Goal: Task Accomplishment & Management: Complete application form

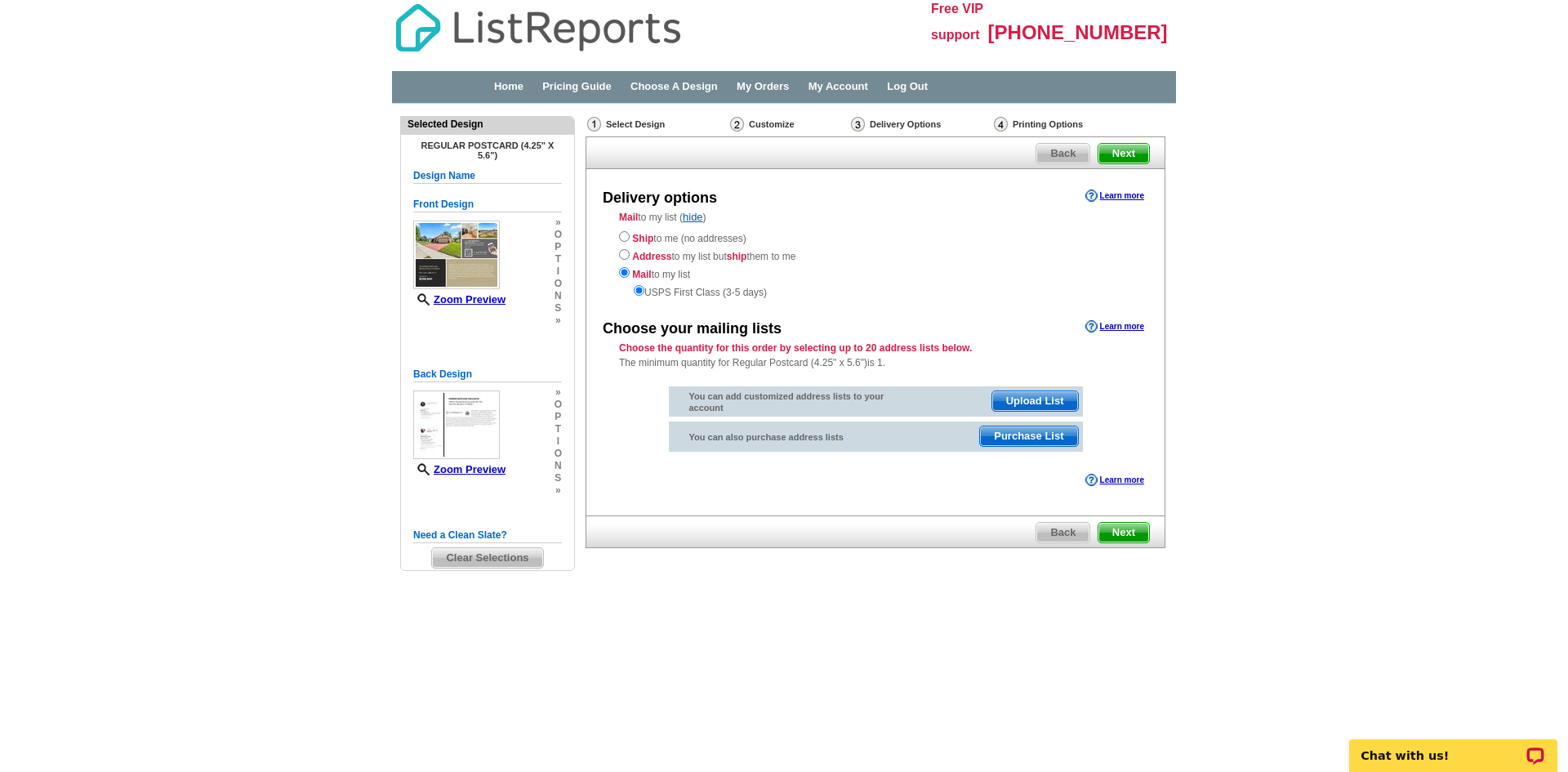
click at [898, 118] on div "Delivery Options" at bounding box center [921, 126] width 143 height 20
click at [1042, 401] on span "Upload List" at bounding box center [1035, 400] width 85 height 19
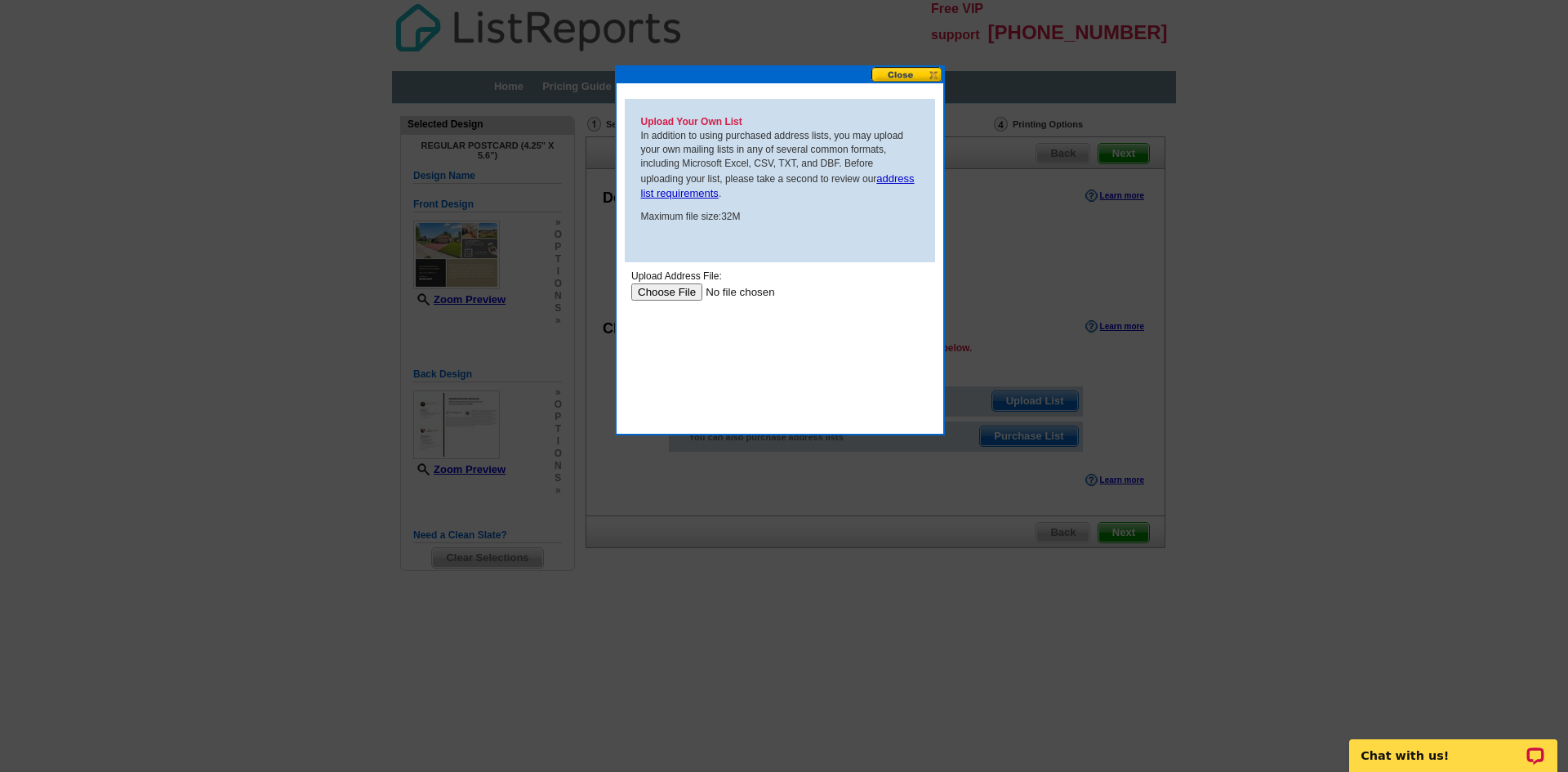
click at [672, 292] on input "file" at bounding box center [734, 291] width 206 height 17
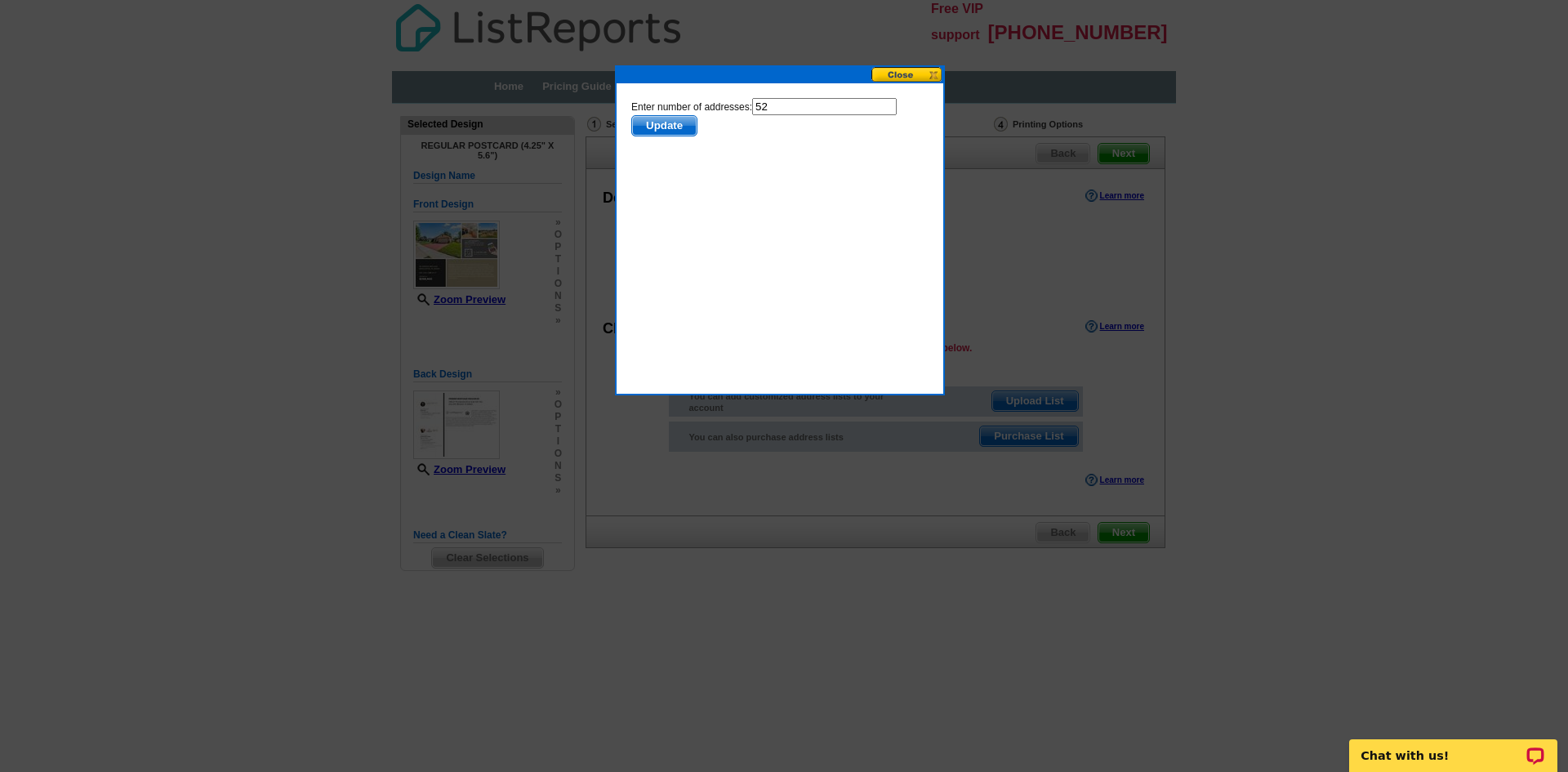
click at [661, 124] on span "Update" at bounding box center [663, 126] width 64 height 19
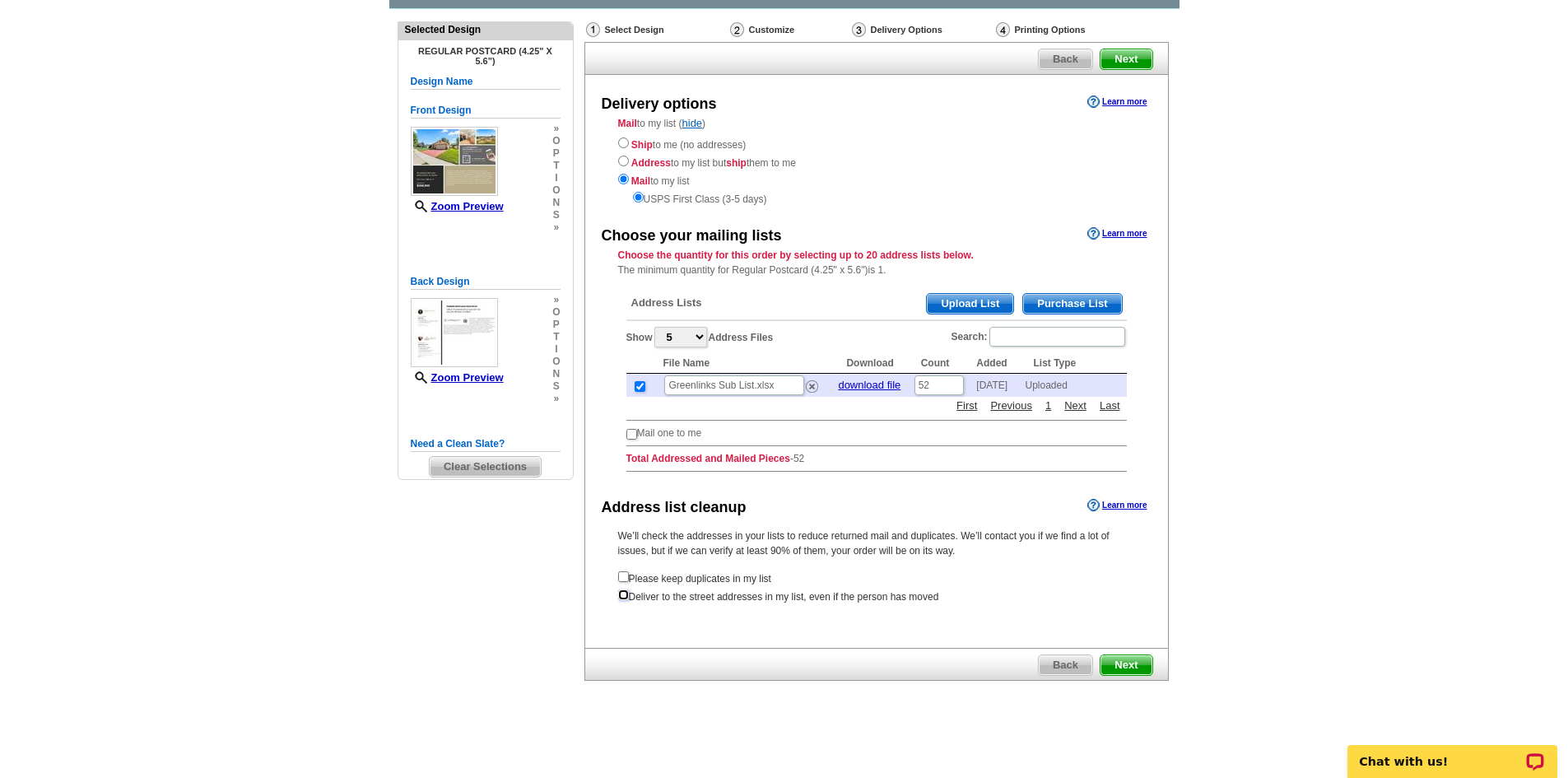
click at [622, 592] on input "checkbox" at bounding box center [623, 594] width 11 height 11
checkbox input "true"
radio input "true"
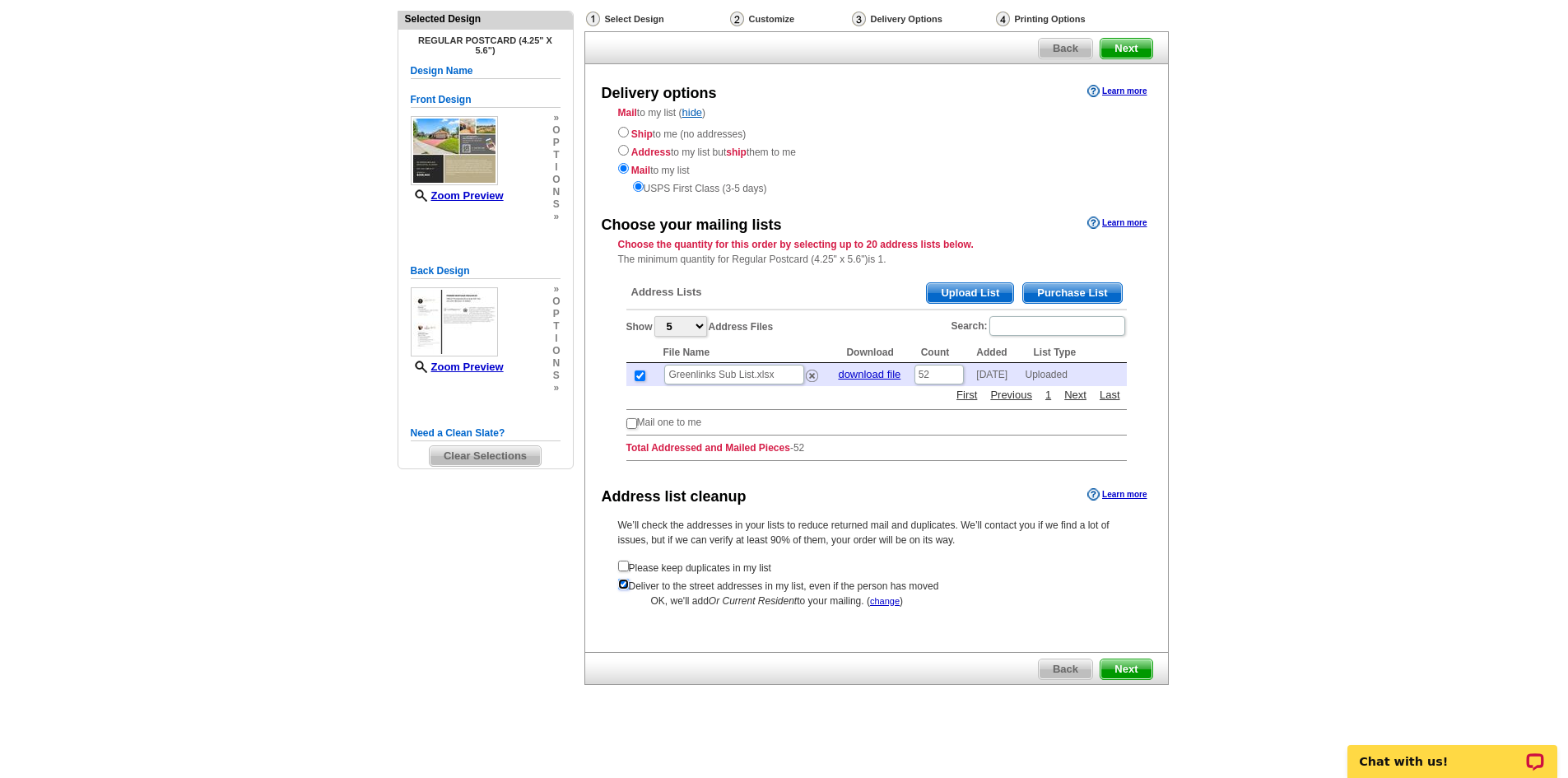
scroll to position [110, 0]
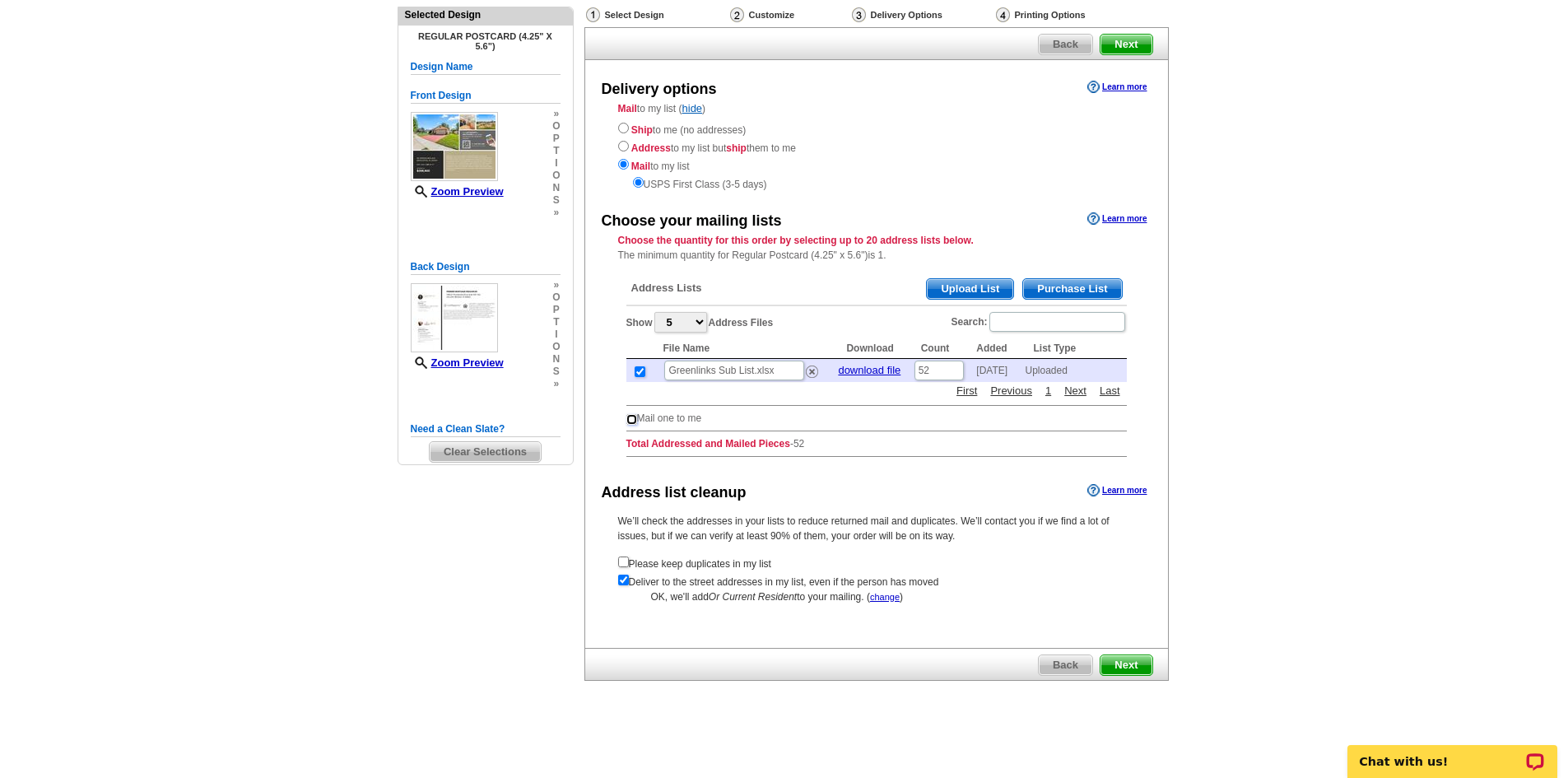
click at [629, 420] on input "checkbox" at bounding box center [631, 419] width 11 height 11
checkbox input "true"
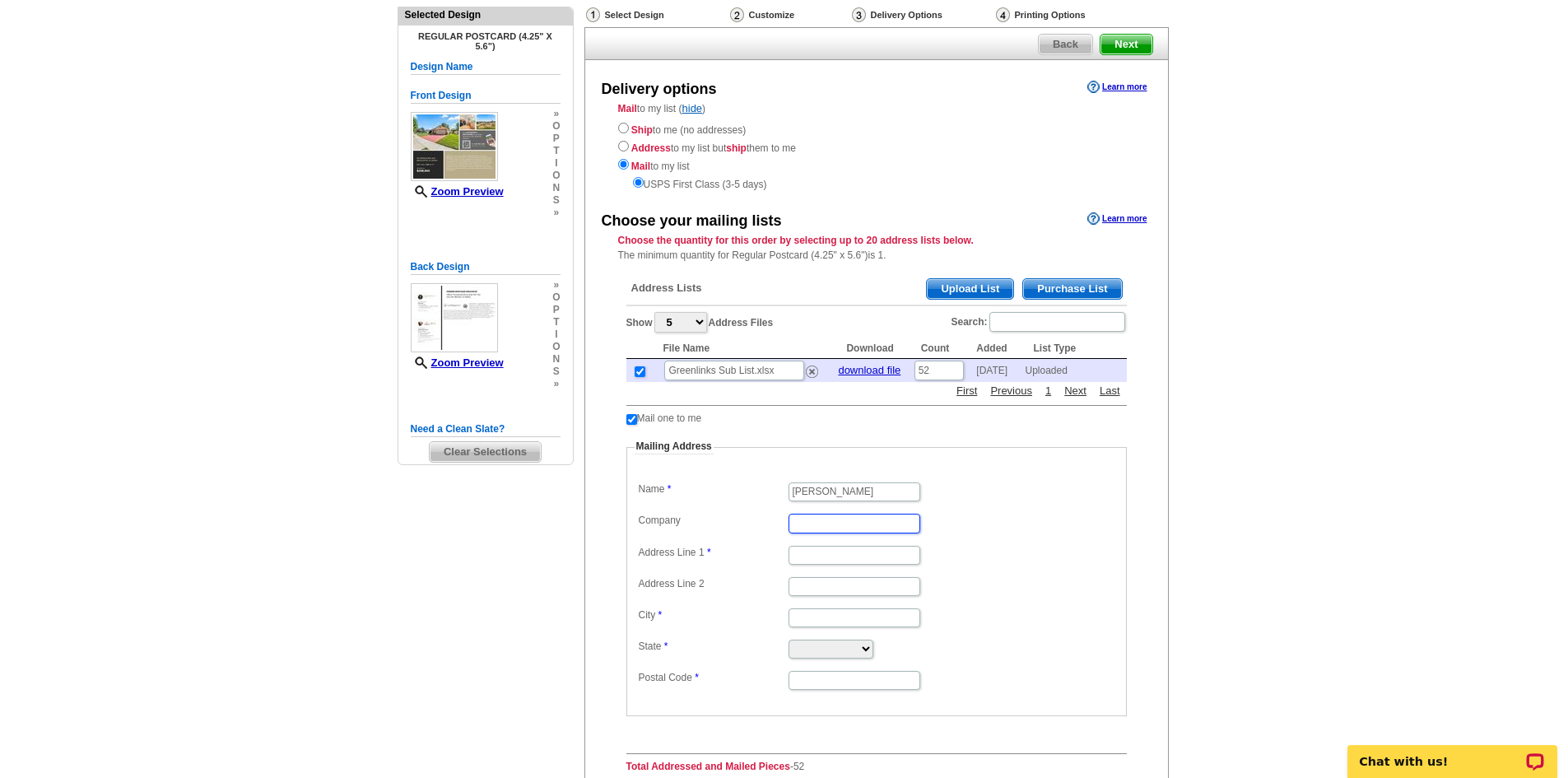
click at [816, 519] on input "Company" at bounding box center [855, 524] width 132 height 19
type input "Century 21 Northstar"
type input "[STREET_ADDRESS]"
type input "[PERSON_NAME]"
select select "ID"
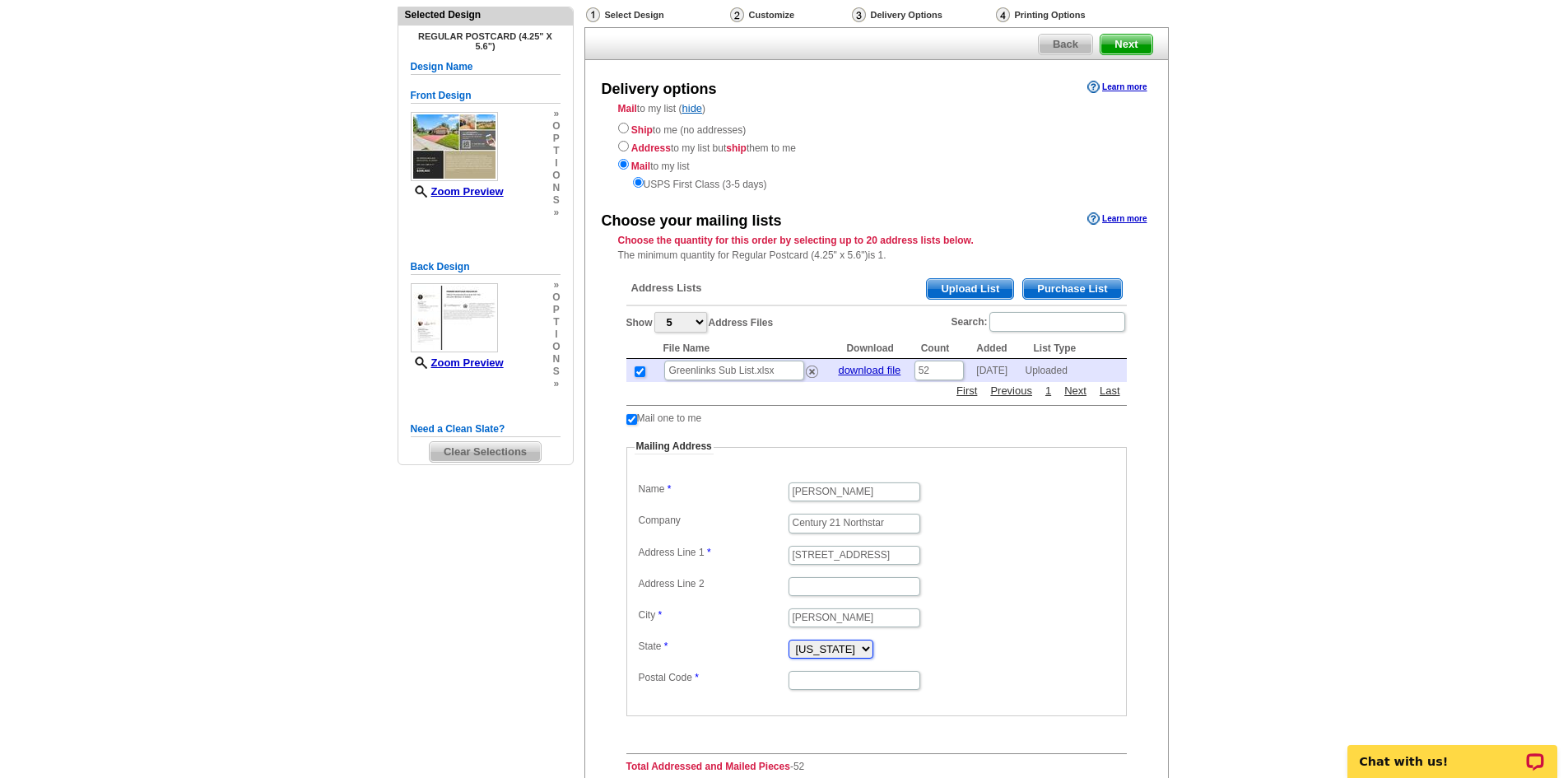
type input "83605"
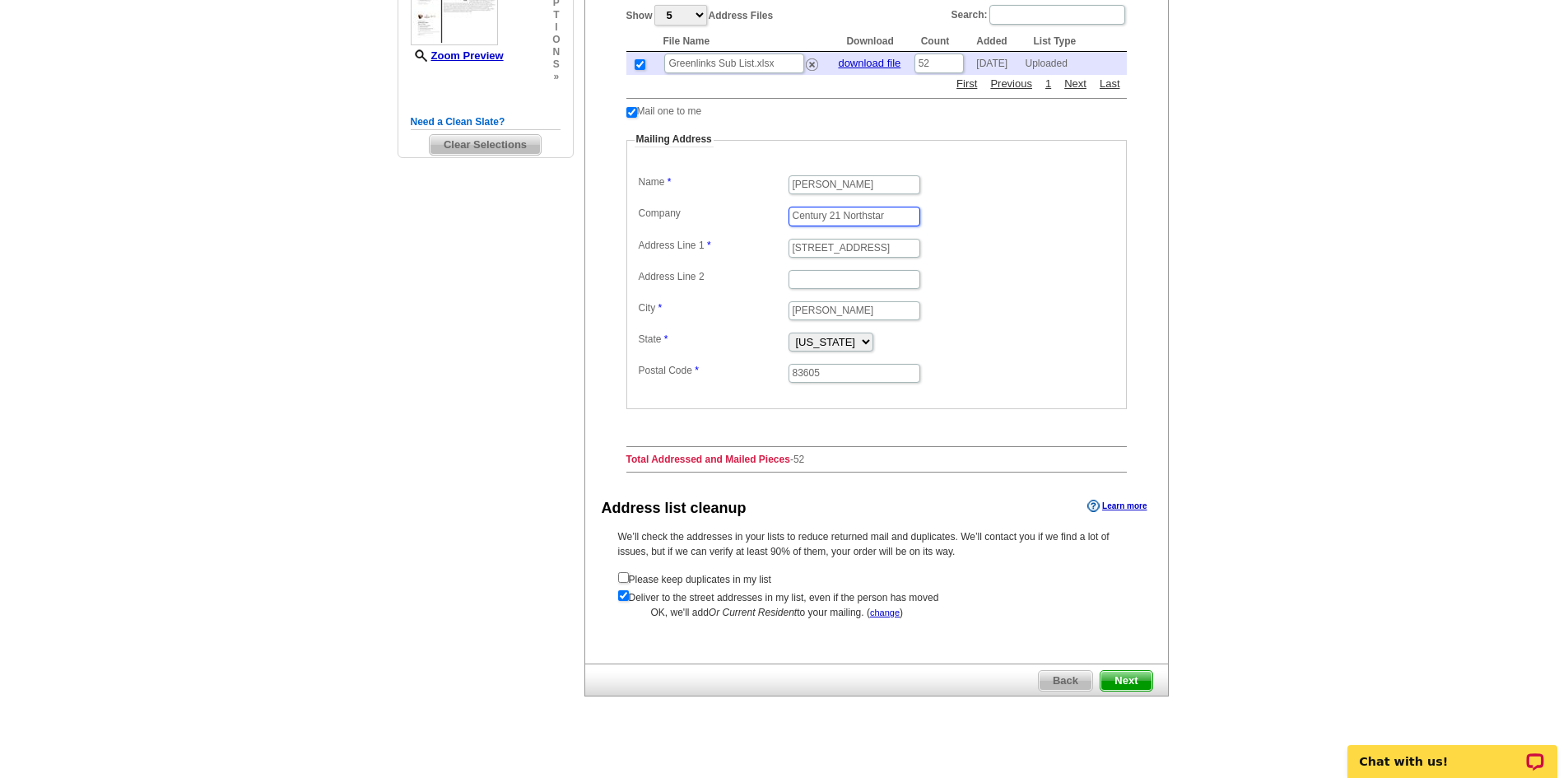
scroll to position [434, 0]
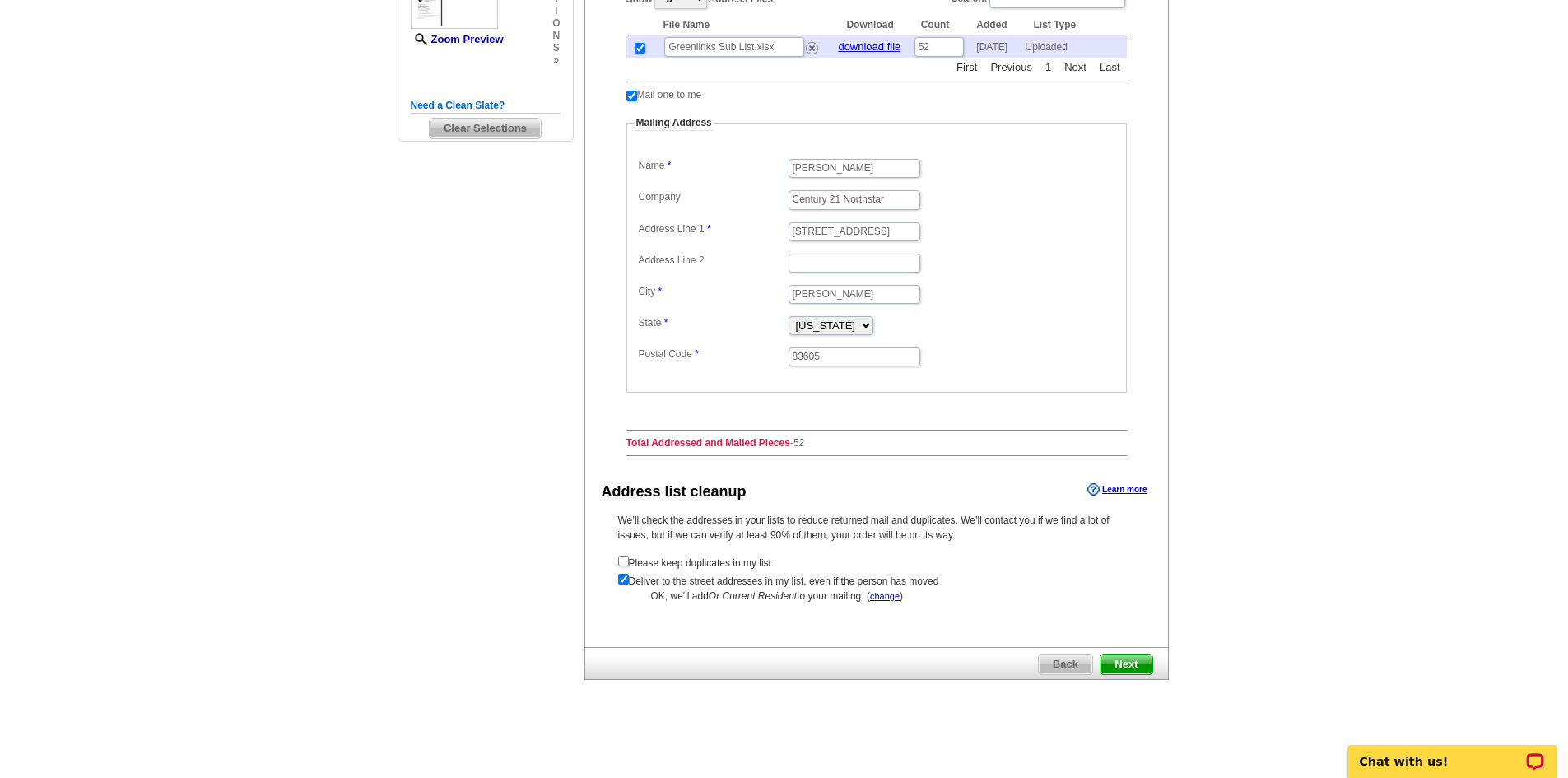
click at [1131, 663] on span "Next" at bounding box center [1126, 664] width 51 height 19
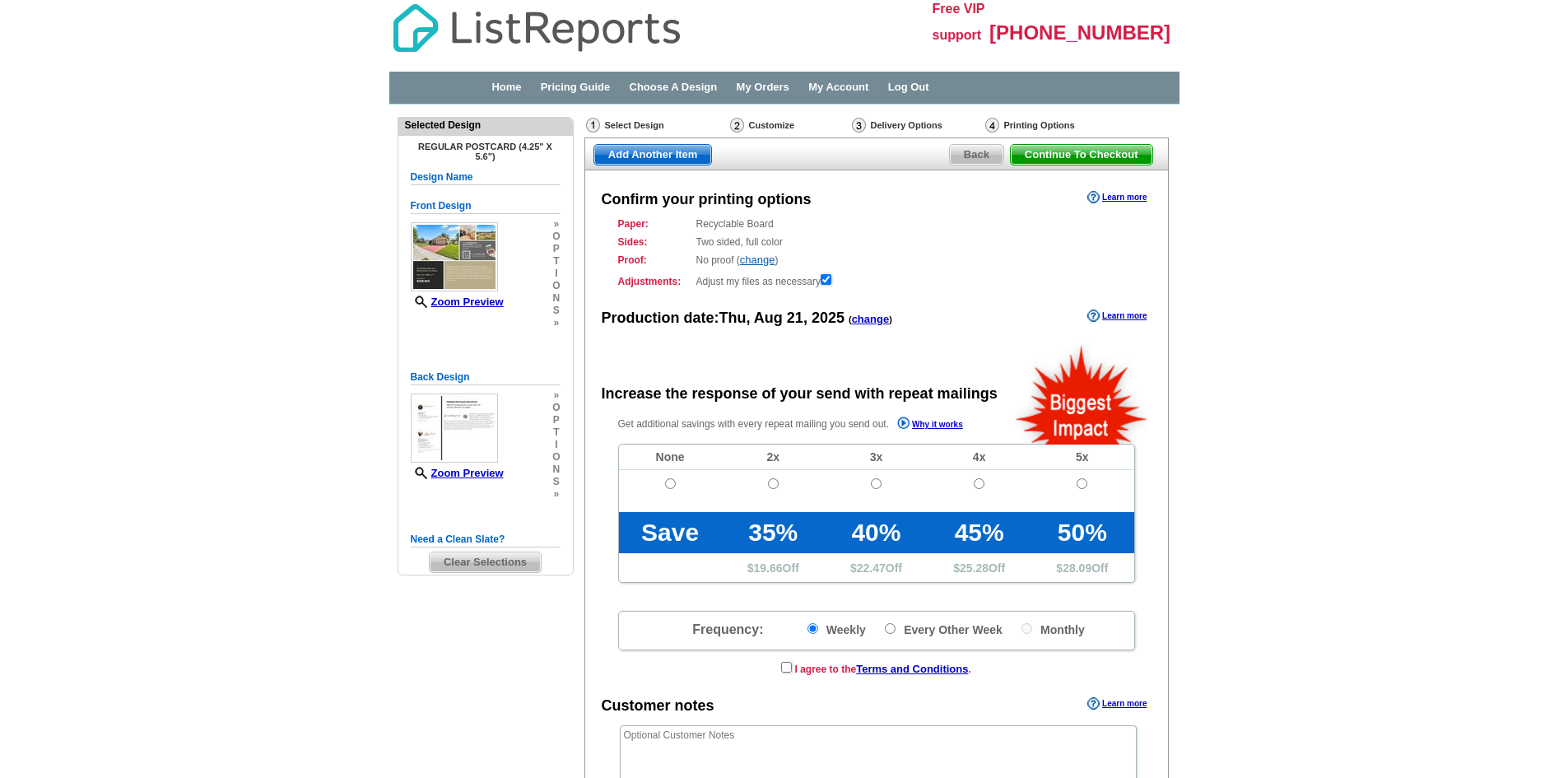
radio input "false"
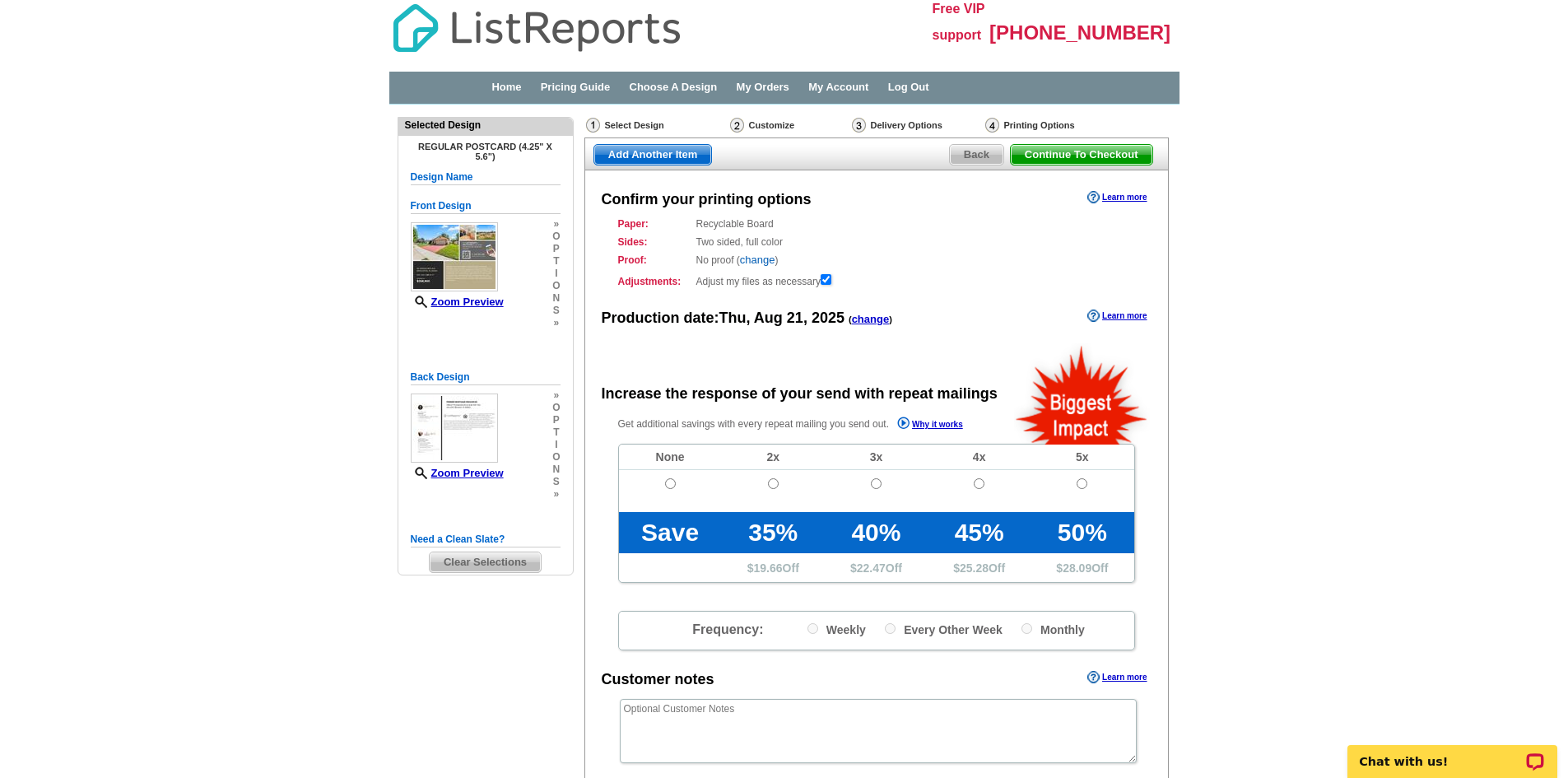
click at [764, 261] on link "change" at bounding box center [758, 259] width 36 height 13
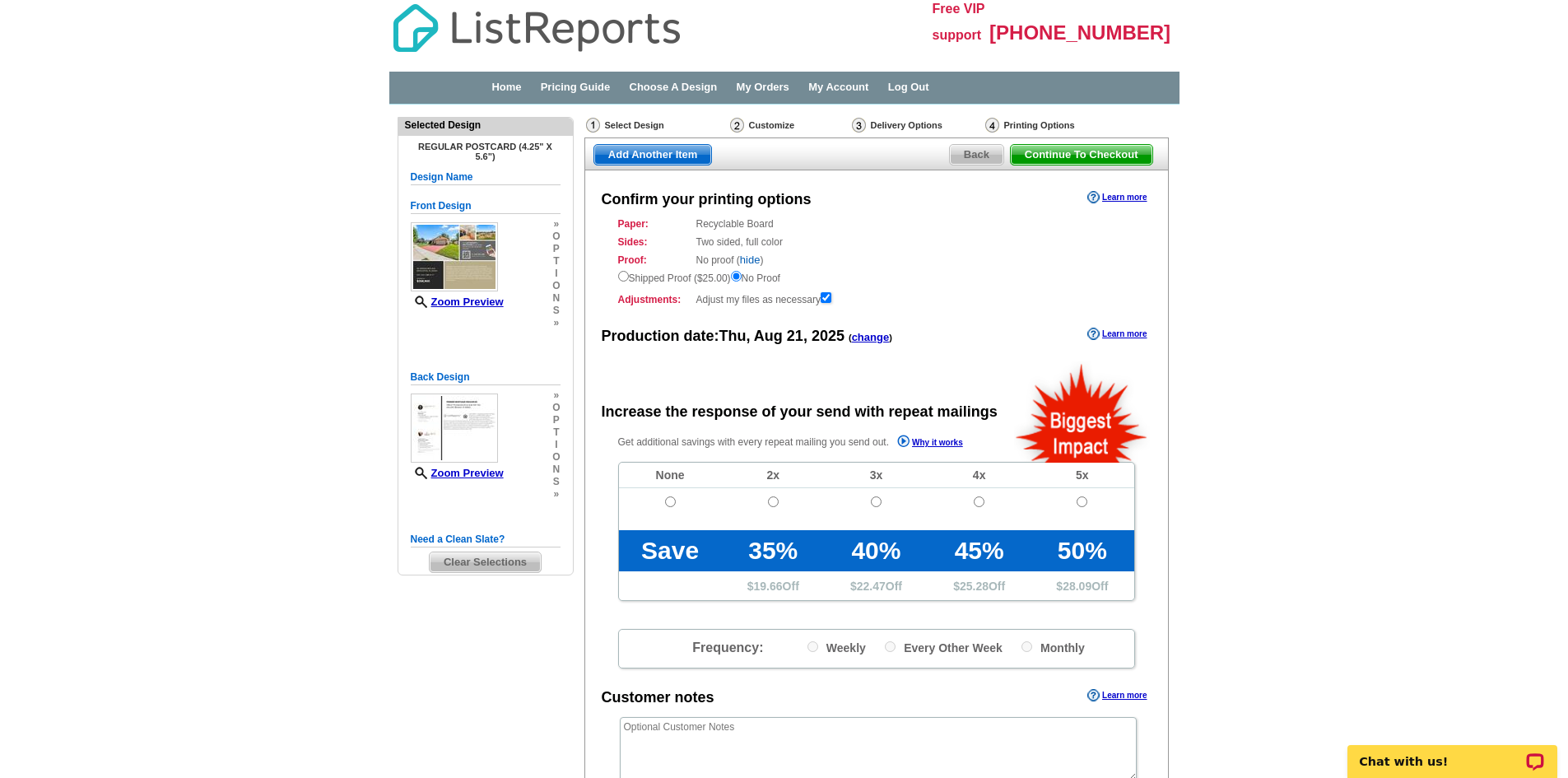
click at [752, 259] on link "hide" at bounding box center [750, 259] width 20 height 13
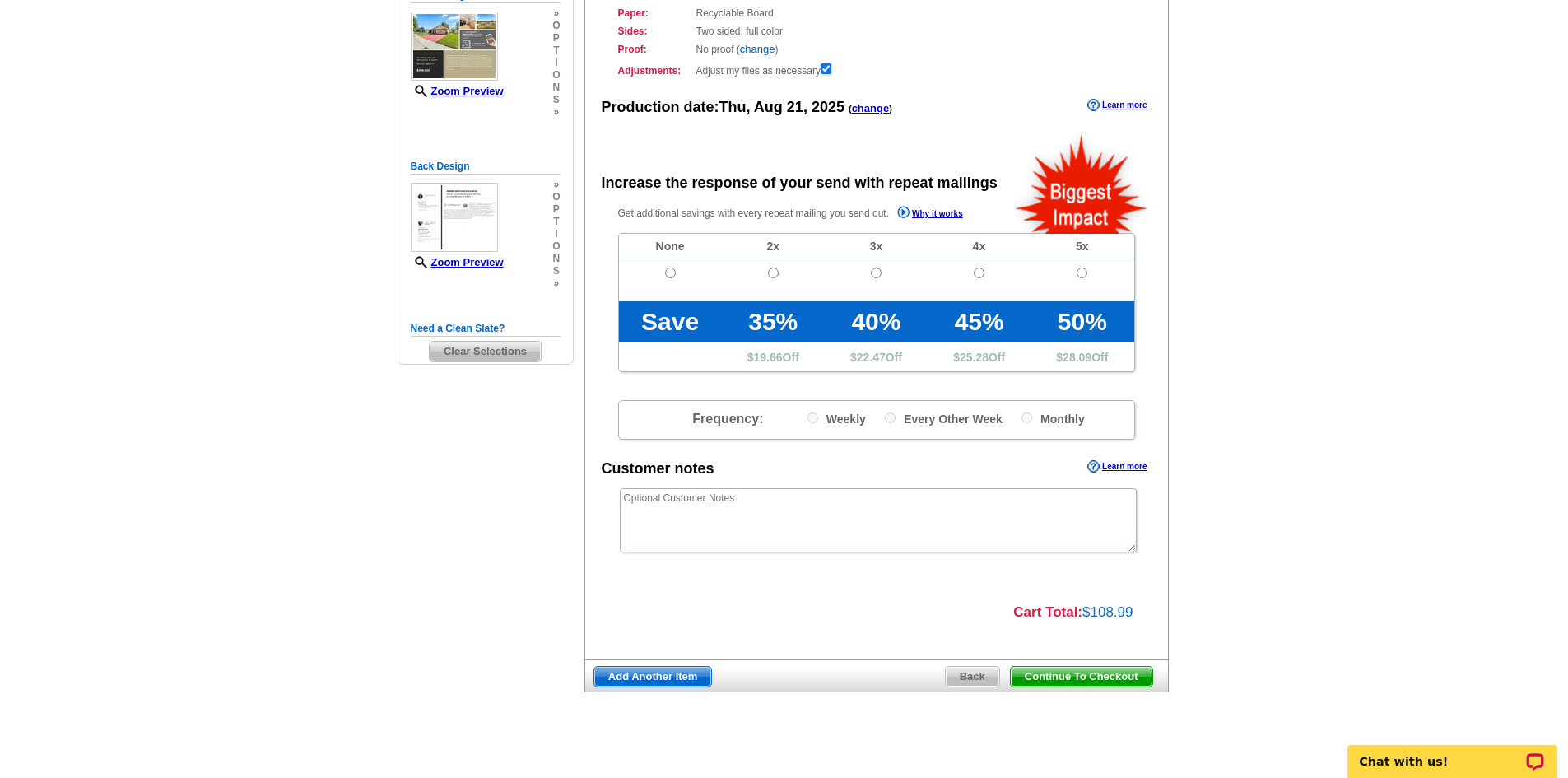
scroll to position [224, 0]
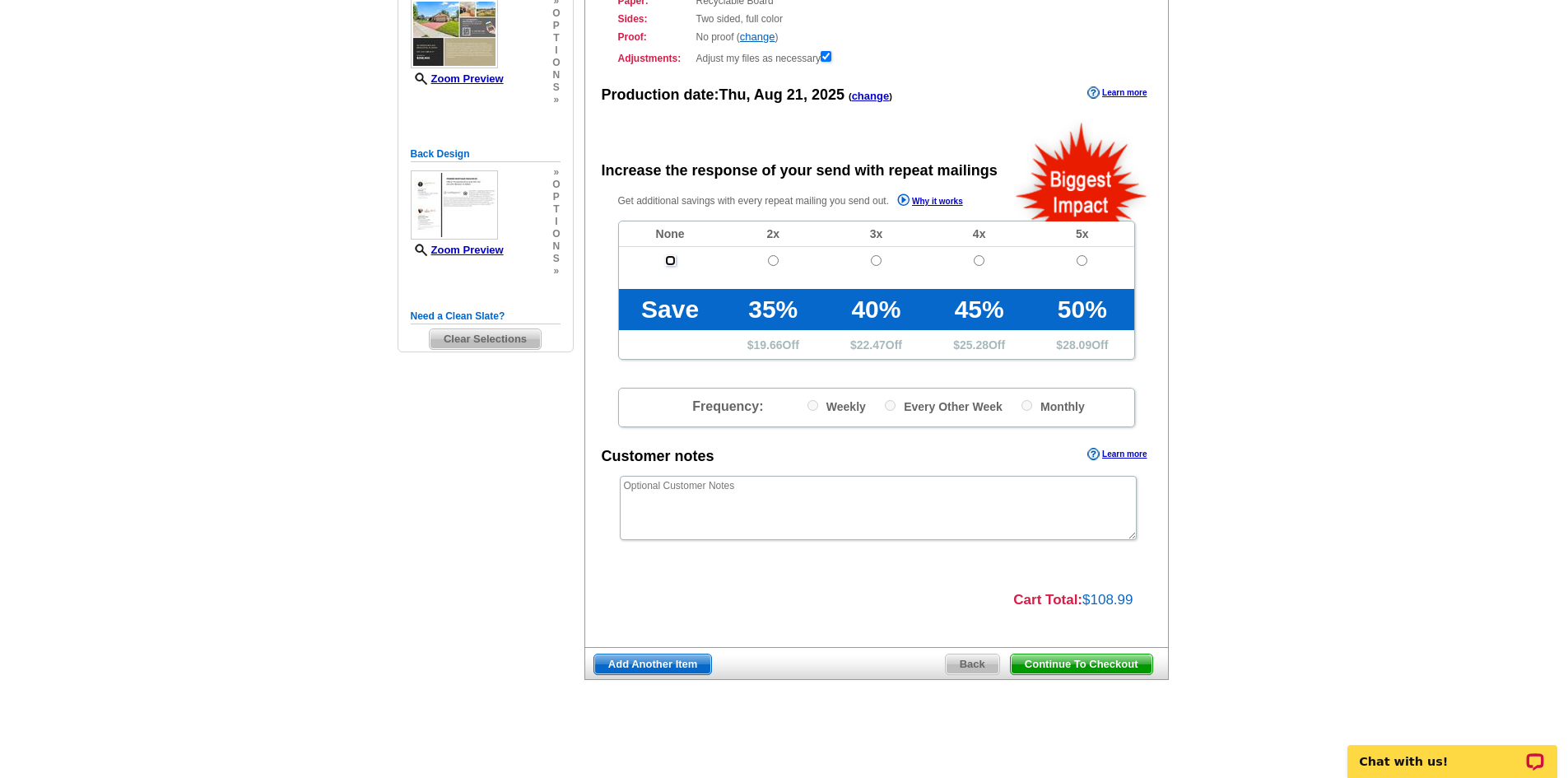
click at [669, 258] on input "radio" at bounding box center [670, 260] width 11 height 11
radio input "true"
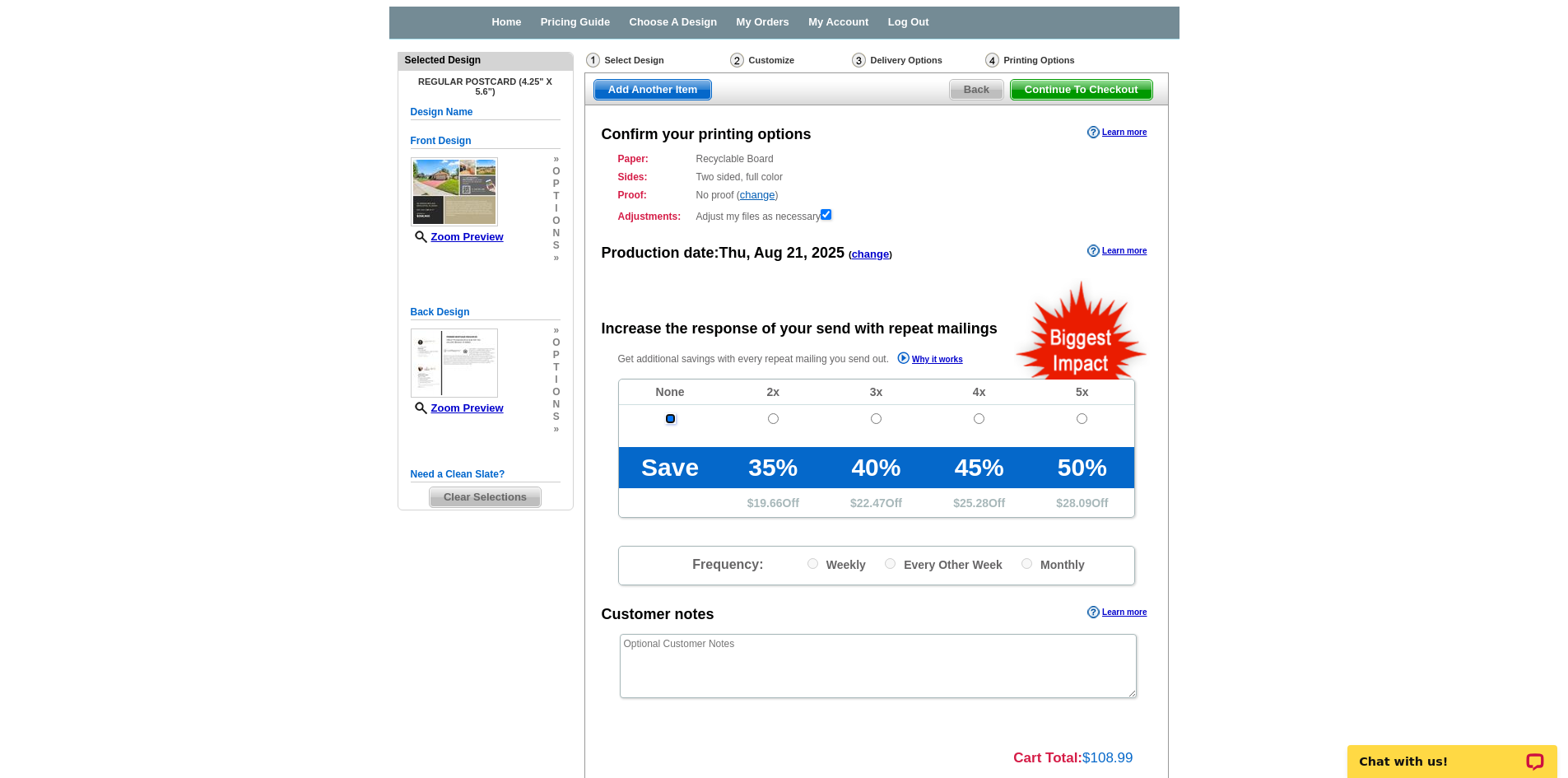
scroll to position [0, 0]
